Goal: Transaction & Acquisition: Book appointment/travel/reservation

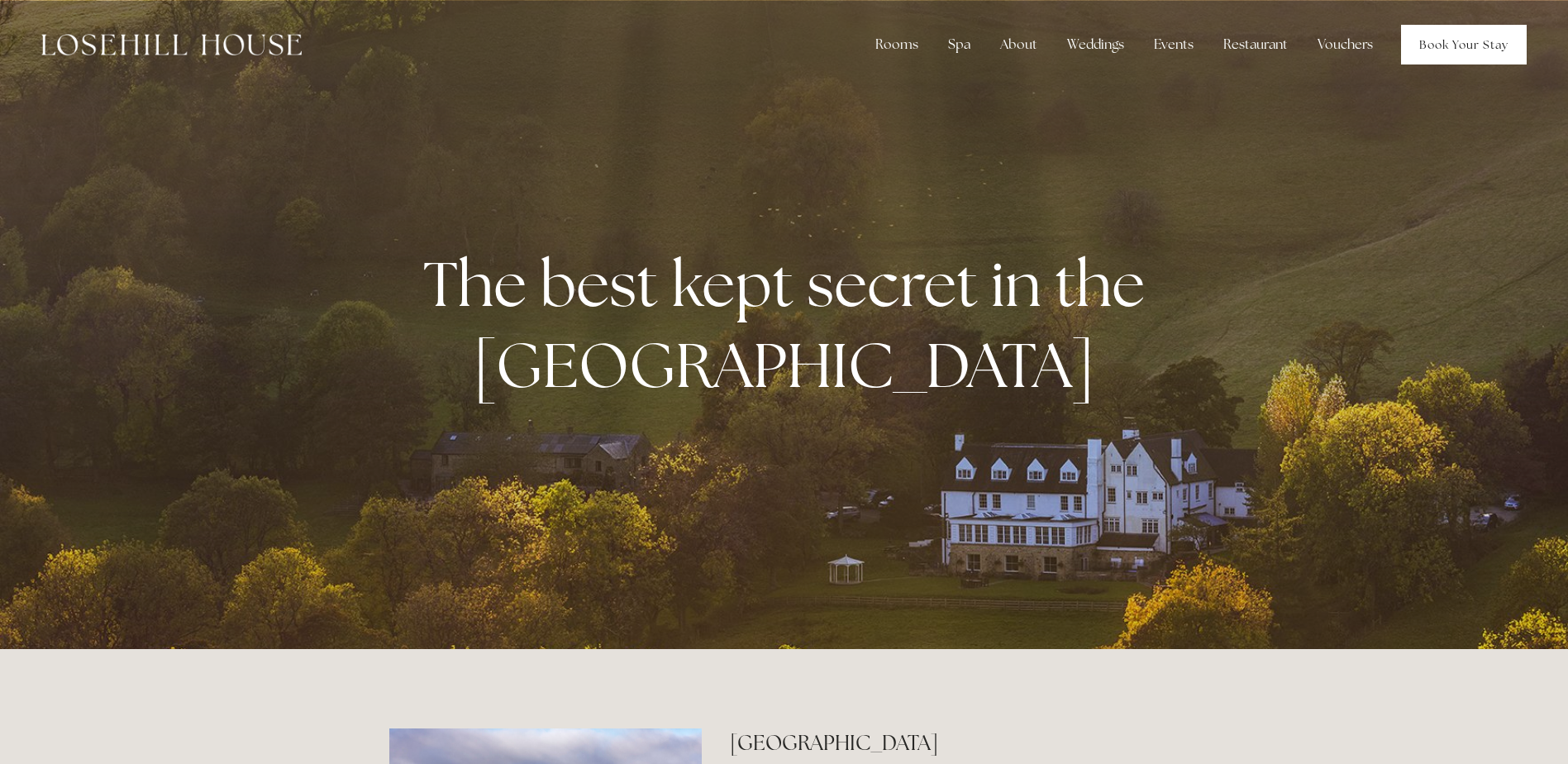
click at [1444, 46] on link "Book Your Stay" at bounding box center [1464, 44] width 125 height 39
click at [1470, 36] on link "Book Your Stay" at bounding box center [1464, 44] width 125 height 39
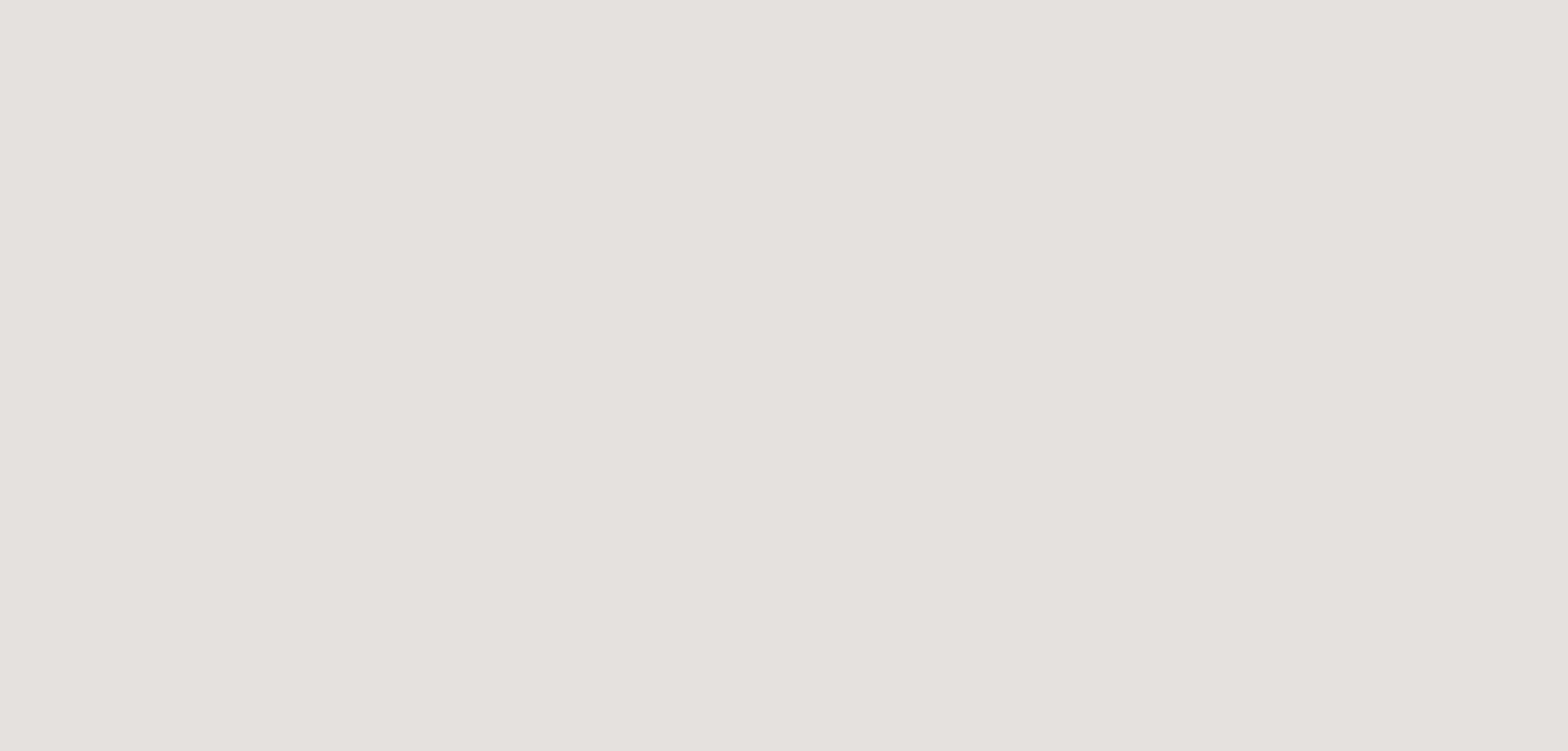
scroll to position [733, 0]
